Goal: Information Seeking & Learning: Compare options

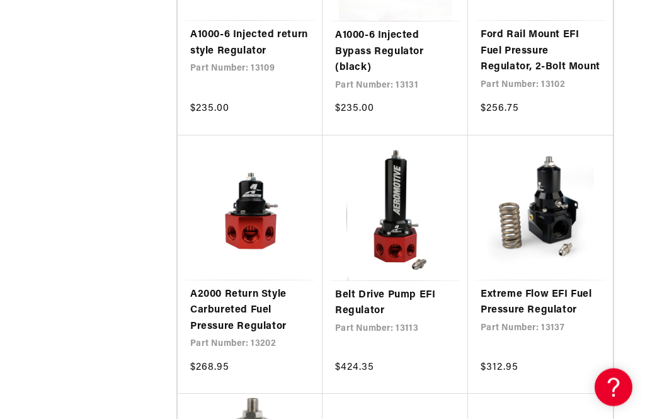
scroll to position [1234, 0]
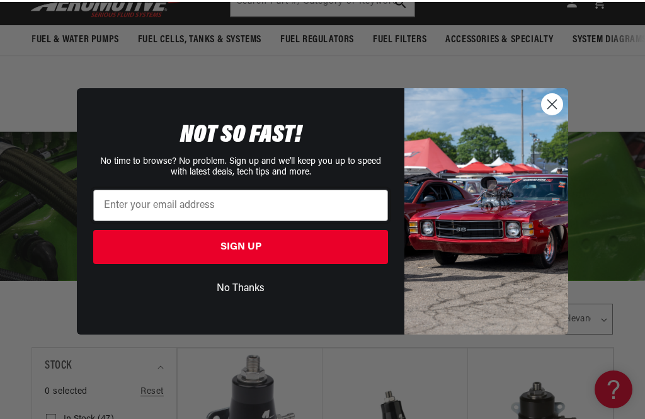
scroll to position [295, 0]
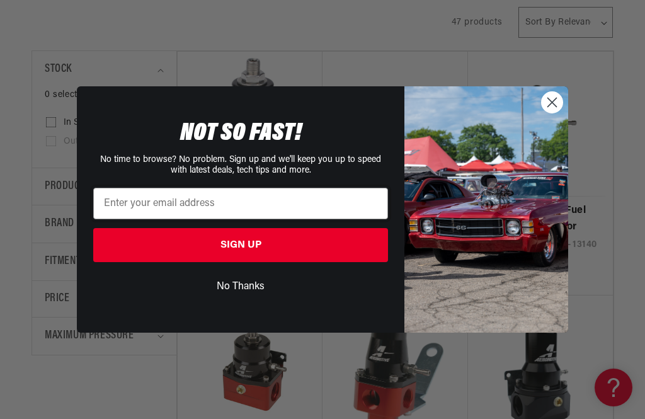
click at [553, 113] on circle "Close dialog" at bounding box center [551, 102] width 21 height 21
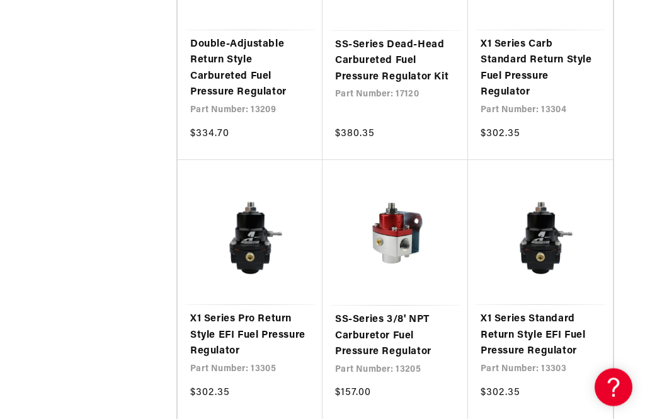
scroll to position [3051, 0]
click at [255, 320] on link "X1 Series Pro Return Style EFI Fuel Pressure Regulator" at bounding box center [250, 335] width 120 height 48
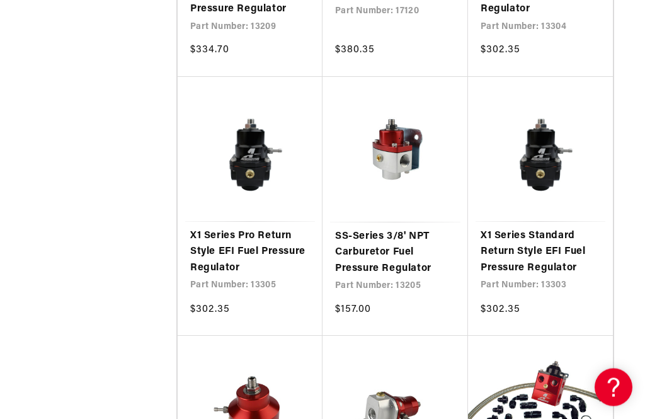
scroll to position [3172, 0]
click at [566, 241] on link "X1 Series Standard Return Style EFI Fuel Pressure Regulator" at bounding box center [540, 252] width 120 height 48
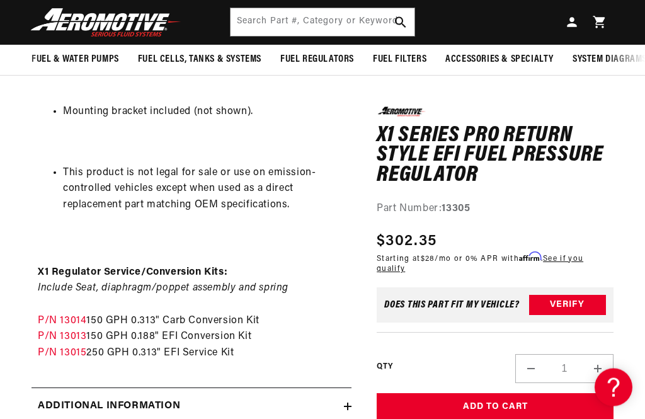
scroll to position [1200, 0]
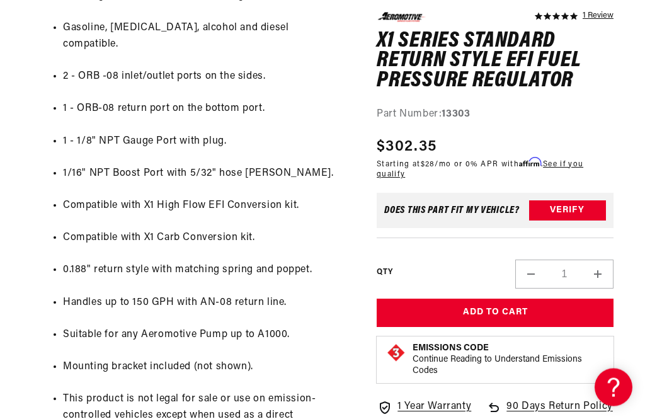
scroll to position [657, 0]
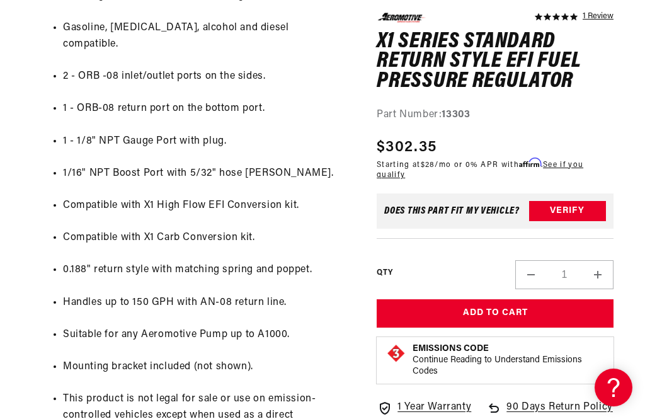
click at [624, 330] on section "5.0 star rating 1 Review X1 Series Standard Return Style EFI Fuel Pressure Regu…" at bounding box center [322, 198] width 645 height 1385
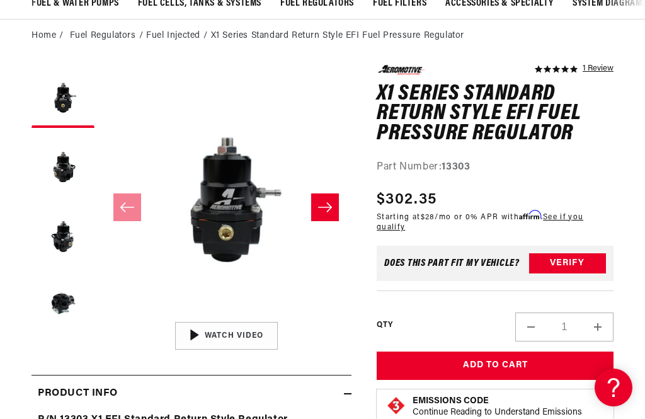
scroll to position [0, 0]
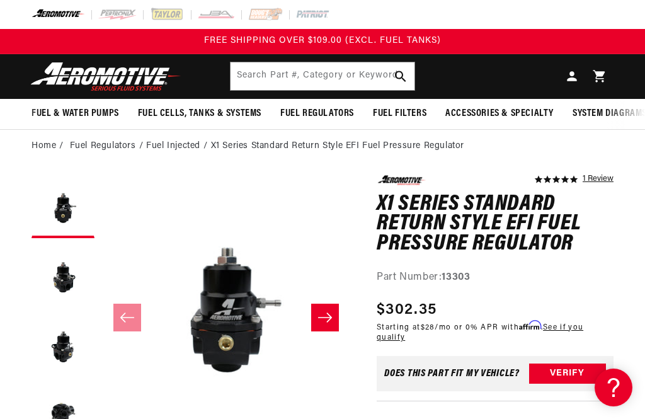
click at [116, 147] on li "Fuel Regulators" at bounding box center [108, 146] width 77 height 14
click at [114, 140] on li "Fuel Regulators" at bounding box center [108, 146] width 77 height 14
click at [182, 145] on li "Fuel Injected" at bounding box center [178, 146] width 64 height 14
click at [182, 149] on li "Fuel Injected" at bounding box center [178, 146] width 64 height 14
click at [176, 147] on li "Fuel Injected" at bounding box center [178, 146] width 64 height 14
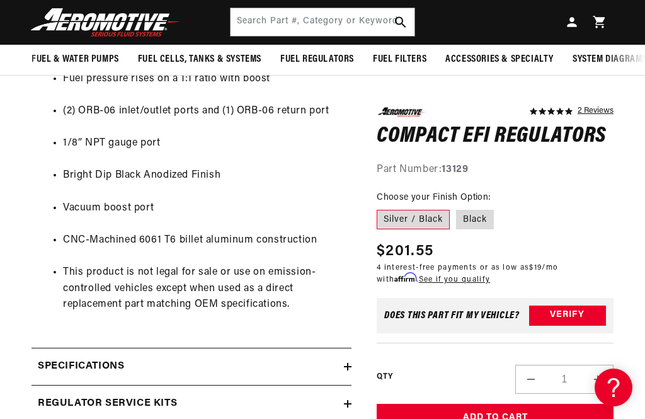
scroll to position [707, 0]
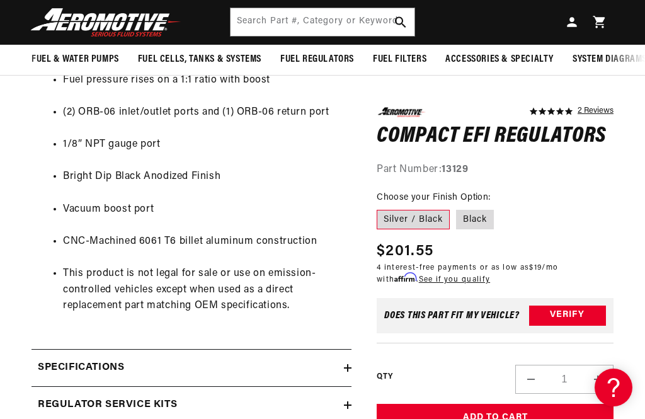
click at [488, 213] on label "Black" at bounding box center [475, 219] width 38 height 20
click at [456, 207] on input "Black" at bounding box center [456, 206] width 1 height 1
radio input "true"
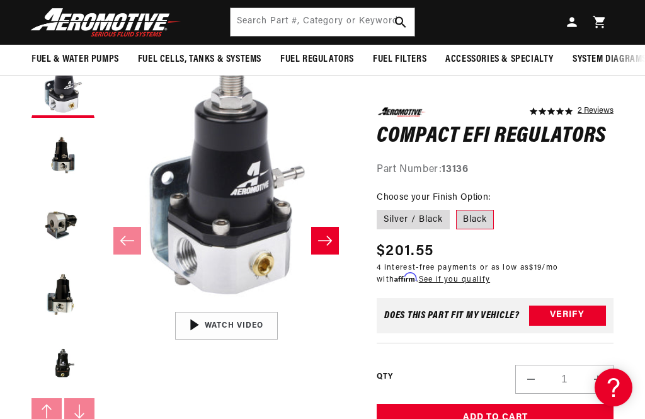
scroll to position [111, 0]
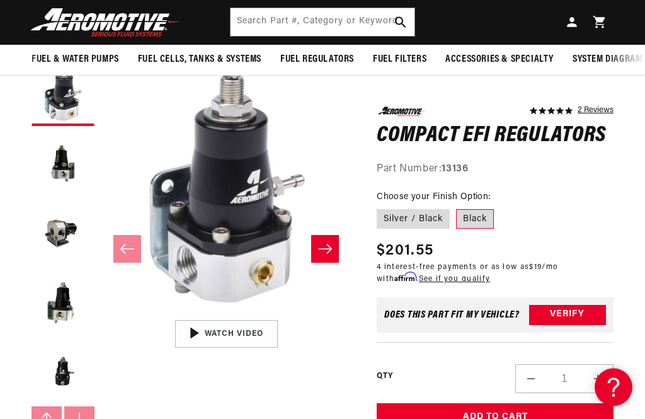
click at [478, 213] on label "Black" at bounding box center [475, 219] width 38 height 20
click at [456, 207] on input "Black" at bounding box center [456, 206] width 1 height 1
click at [482, 222] on label "Black" at bounding box center [475, 219] width 38 height 20
click at [456, 207] on input "Black" at bounding box center [456, 206] width 1 height 1
click at [487, 225] on label "Black" at bounding box center [475, 219] width 38 height 20
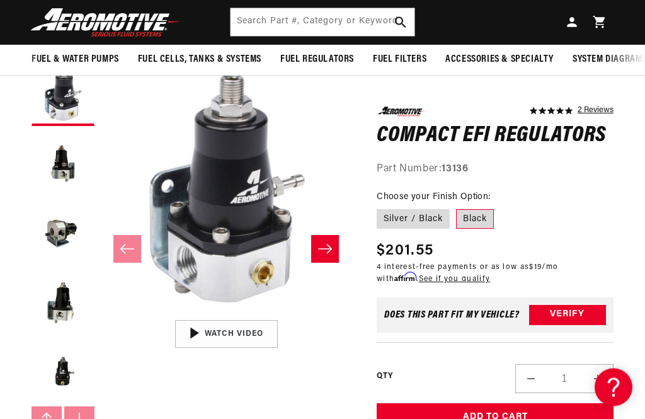
click at [456, 207] on input "Black" at bounding box center [456, 206] width 1 height 1
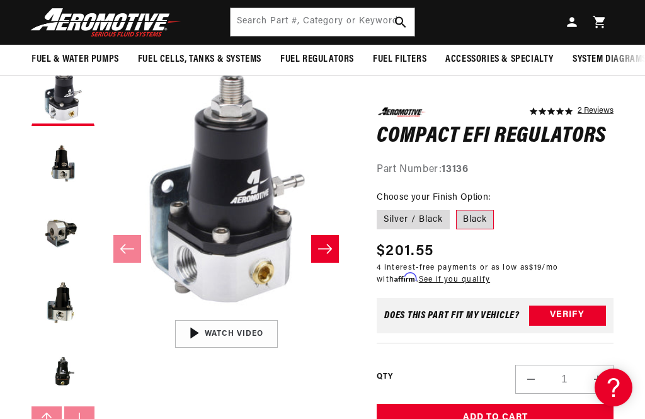
click at [482, 223] on label "Black" at bounding box center [475, 219] width 38 height 20
click at [456, 207] on input "Black" at bounding box center [456, 206] width 1 height 1
click at [425, 223] on label "Silver / Black" at bounding box center [412, 219] width 73 height 20
click at [380, 207] on input "Silver / Black" at bounding box center [380, 206] width 1 height 1
radio input "true"
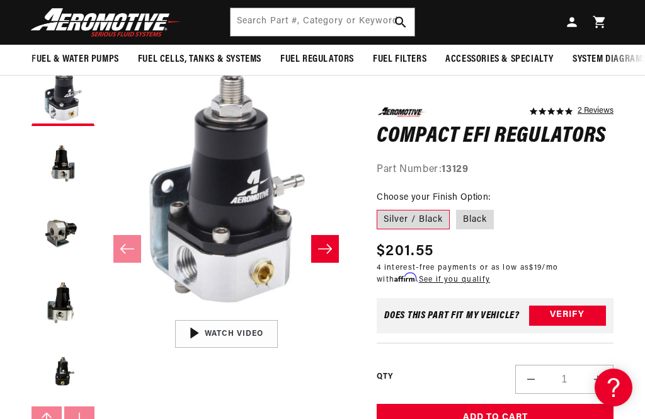
click at [481, 216] on label "Black" at bounding box center [475, 219] width 38 height 20
click at [456, 207] on input "Black" at bounding box center [456, 206] width 1 height 1
radio input "true"
click at [245, 322] on img "Gallery Viewer" at bounding box center [226, 333] width 191 height 107
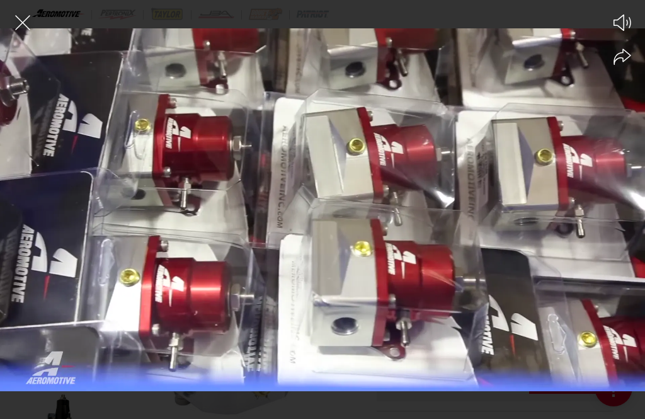
click at [621, 16] on icon "Mute video" at bounding box center [622, 22] width 18 height 16
click at [627, 19] on icon "Unmute video" at bounding box center [621, 22] width 19 height 19
click at [372, 179] on div at bounding box center [322, 231] width 645 height 375
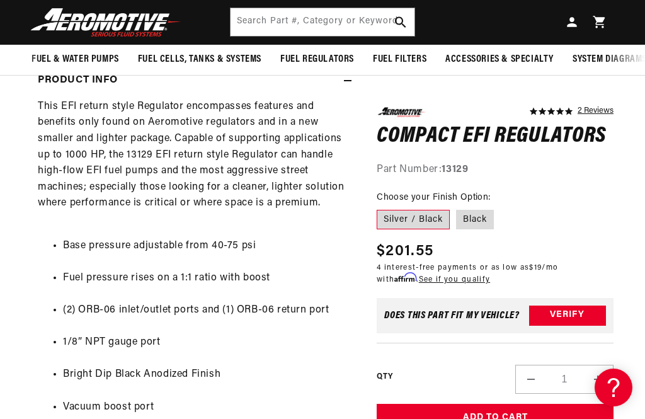
scroll to position [509, 0]
click at [426, 215] on label "Silver / Black" at bounding box center [412, 219] width 73 height 20
click at [380, 207] on input "Silver / Black" at bounding box center [380, 206] width 1 height 1
click at [476, 218] on label "Black" at bounding box center [475, 219] width 38 height 20
click at [456, 207] on input "Black" at bounding box center [456, 206] width 1 height 1
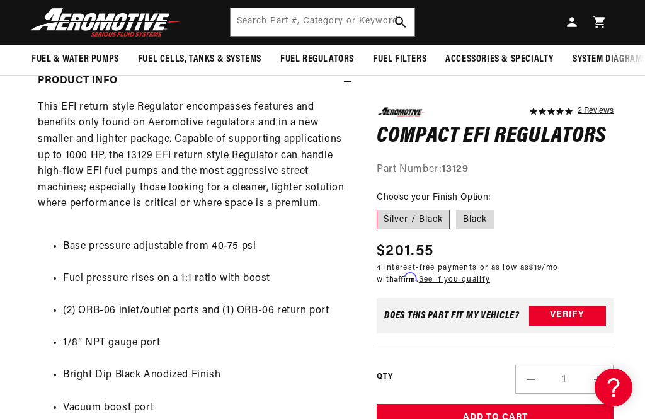
radio input "true"
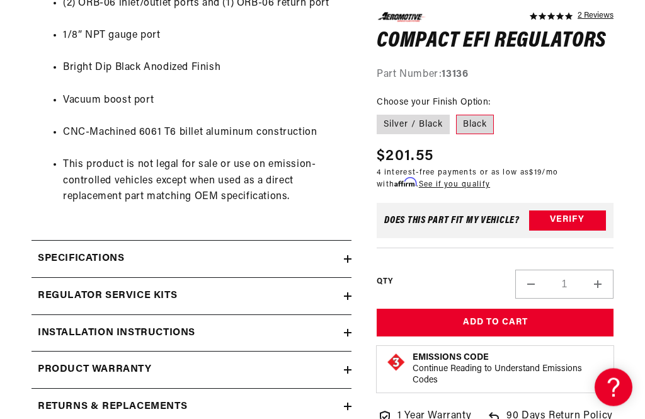
scroll to position [816, 0]
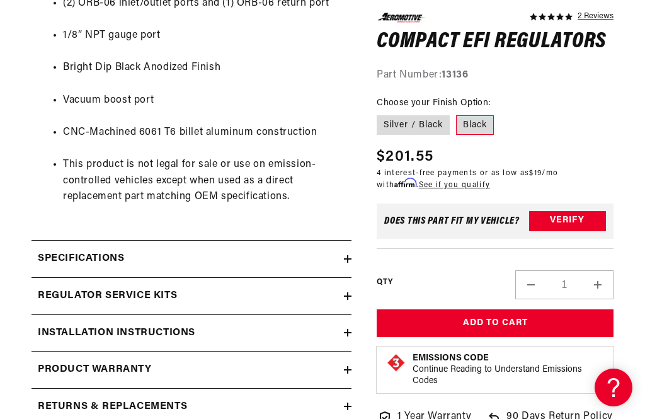
click at [258, 254] on div "Specifications" at bounding box center [187, 259] width 312 height 16
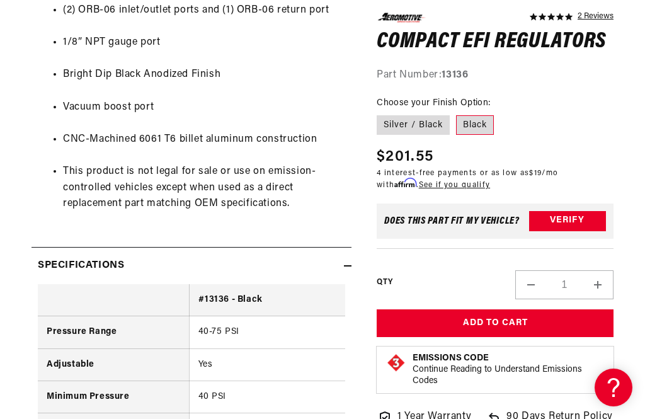
scroll to position [803, 0]
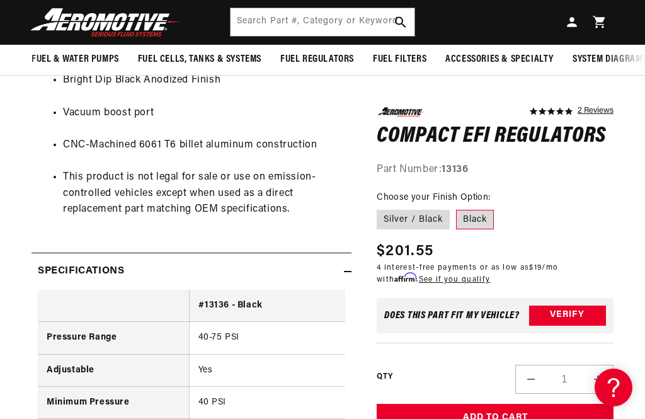
click at [424, 215] on label "Silver / Black" at bounding box center [412, 219] width 73 height 20
click at [380, 207] on input "Silver / Black" at bounding box center [380, 206] width 1 height 1
radio input "true"
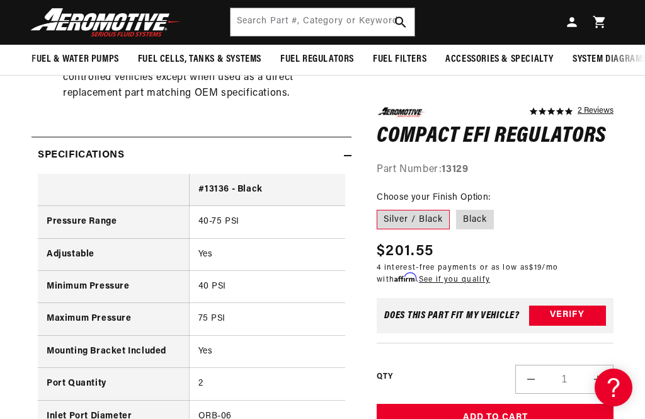
scroll to position [918, 0]
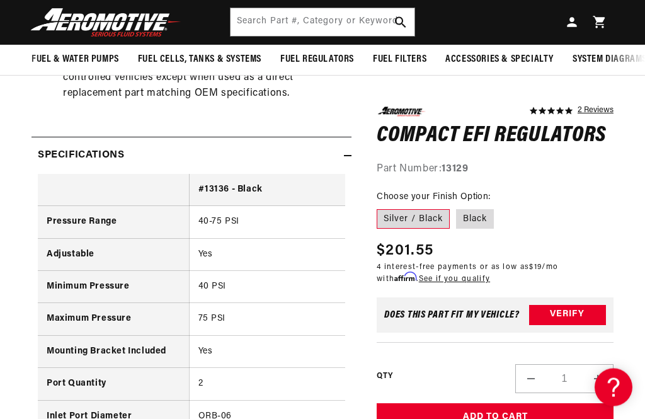
click at [479, 213] on label "Black" at bounding box center [475, 219] width 38 height 20
click at [456, 207] on input "Black" at bounding box center [456, 206] width 1 height 1
radio input "true"
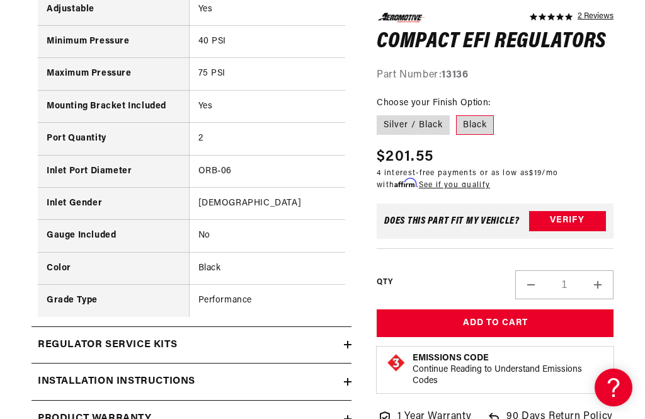
scroll to position [1165, 0]
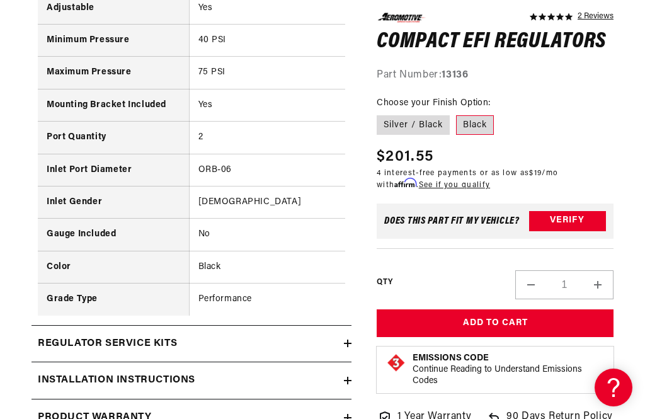
click at [286, 372] on div "Installation Instructions" at bounding box center [187, 380] width 312 height 16
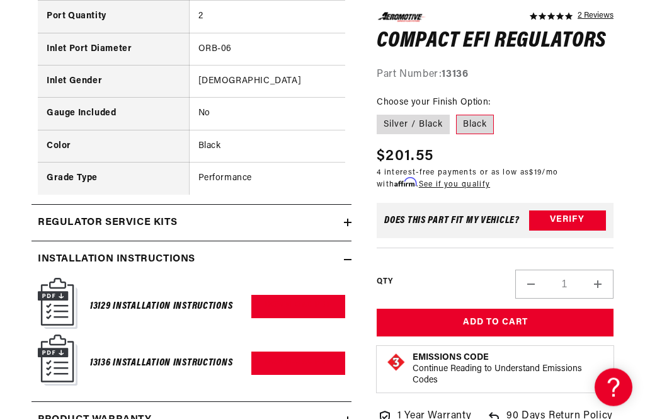
scroll to position [1286, 0]
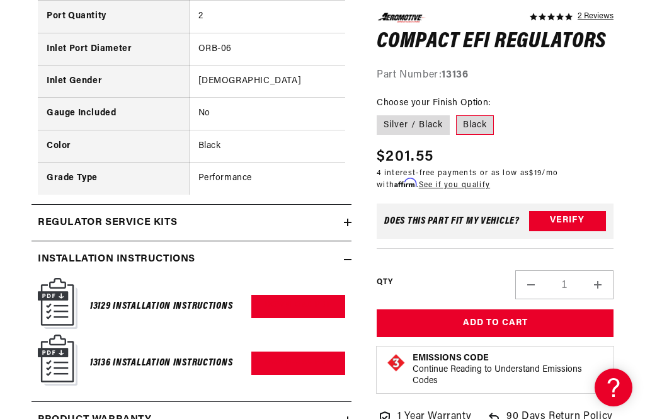
click at [180, 354] on h6 "13136 Installation Instructions" at bounding box center [161, 362] width 142 height 17
click at [59, 337] on img at bounding box center [58, 359] width 40 height 51
click at [308, 351] on link "Download PDF" at bounding box center [298, 362] width 94 height 23
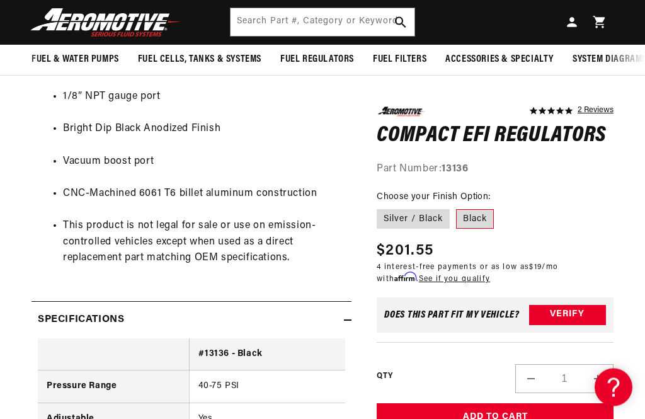
scroll to position [0, 0]
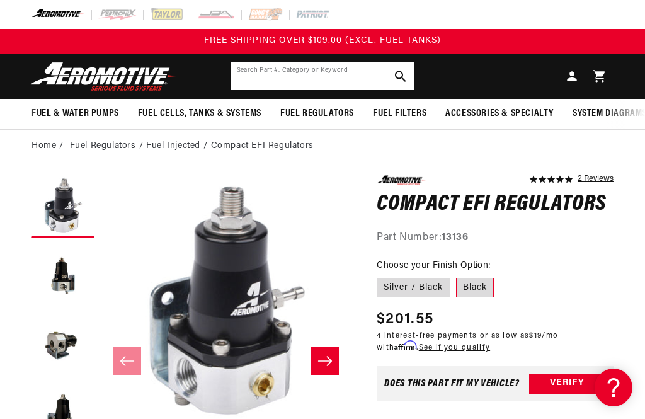
click at [380, 70] on input "Search Part #, Category or Keyword" at bounding box center [322, 76] width 184 height 28
type input "15633"
click at [400, 76] on button "Search Part #, Category or Keyword" at bounding box center [400, 76] width 28 height 28
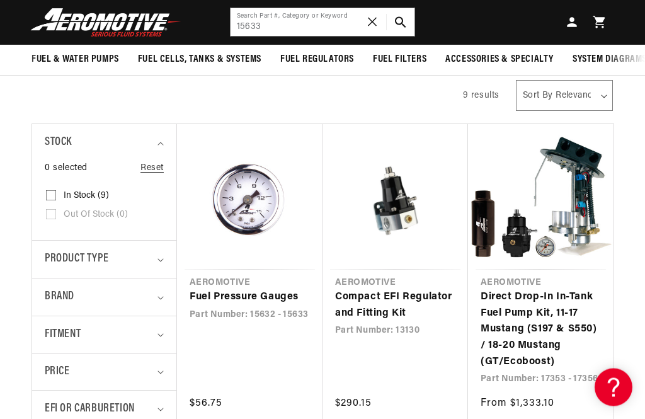
scroll to position [234, 0]
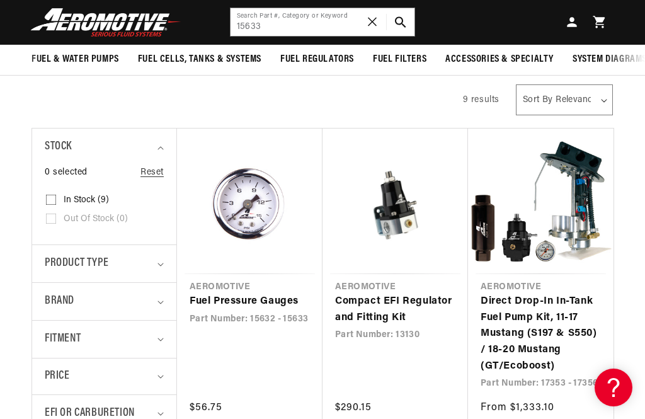
click at [256, 293] on link "Fuel Pressure Gauges" at bounding box center [249, 301] width 120 height 16
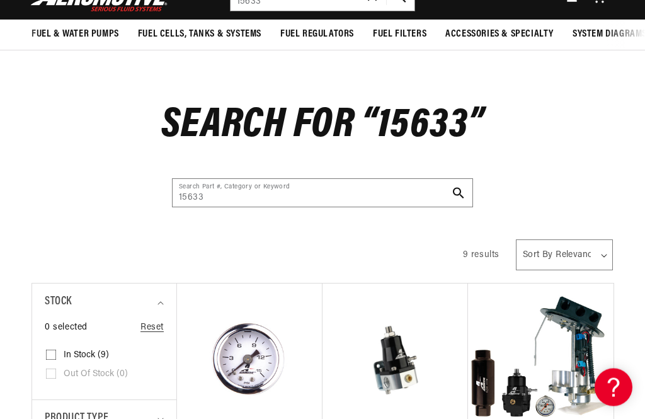
scroll to position [0, 0]
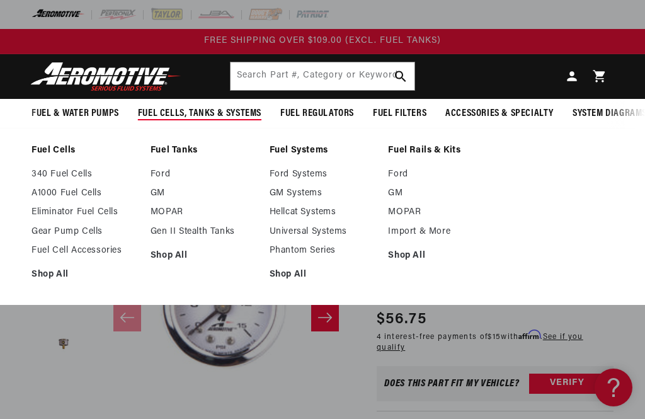
click at [169, 188] on link "GM" at bounding box center [203, 193] width 106 height 11
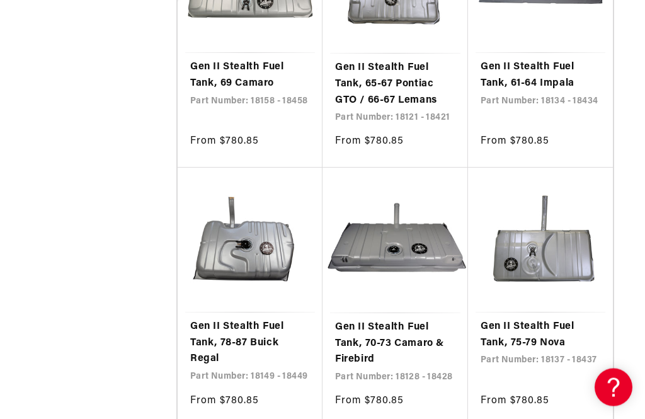
scroll to position [2093, 0]
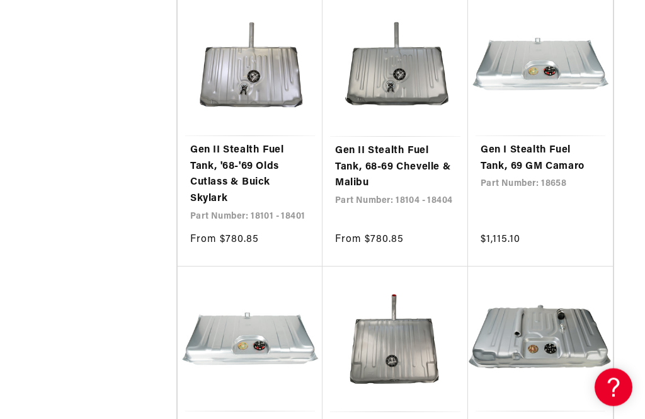
scroll to position [3746, 0]
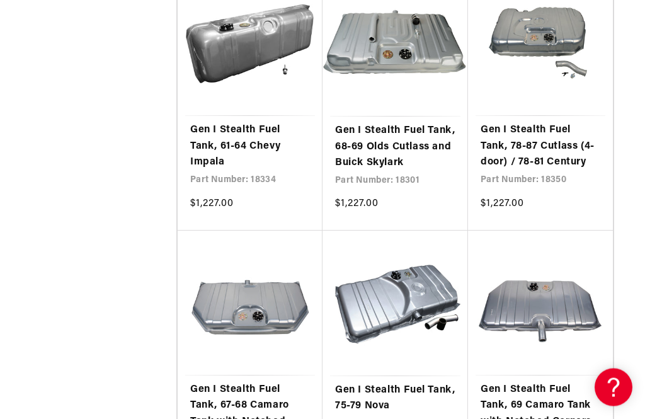
scroll to position [5917, 0]
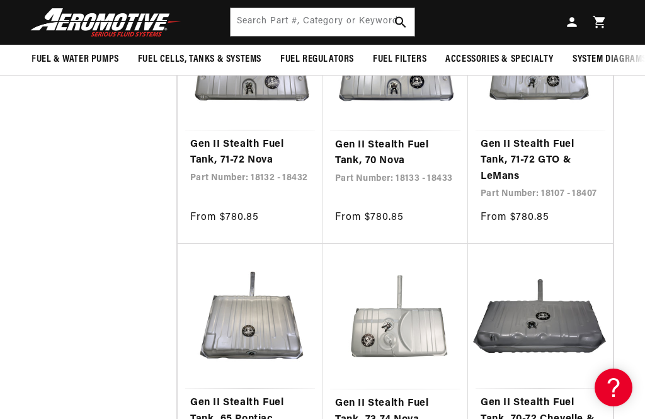
scroll to position [2668, 0]
